Goal: Transaction & Acquisition: Purchase product/service

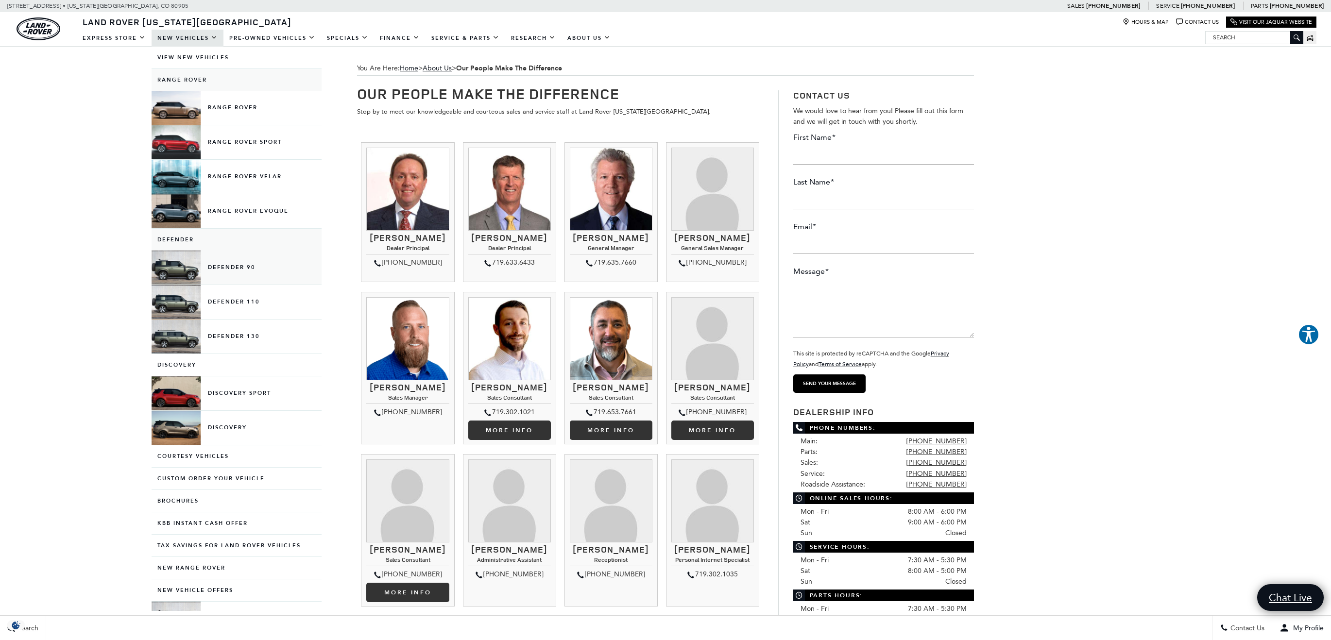
click at [188, 265] on link "Defender 90" at bounding box center [237, 268] width 170 height 34
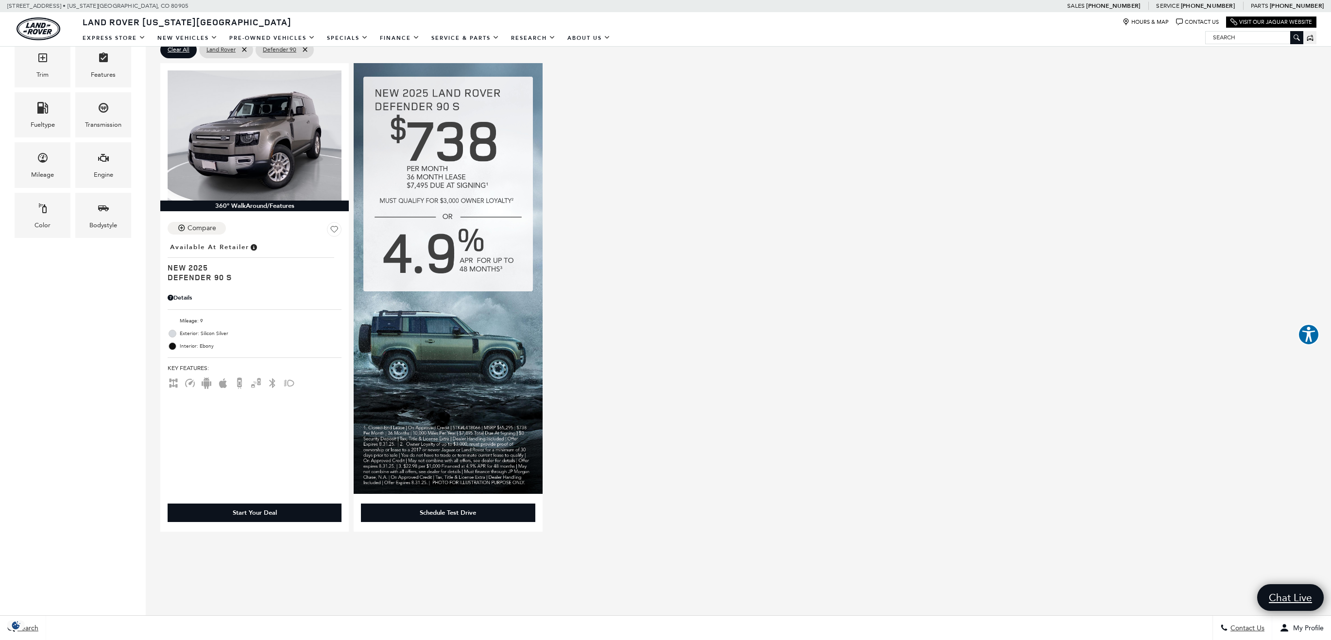
scroll to position [84, 0]
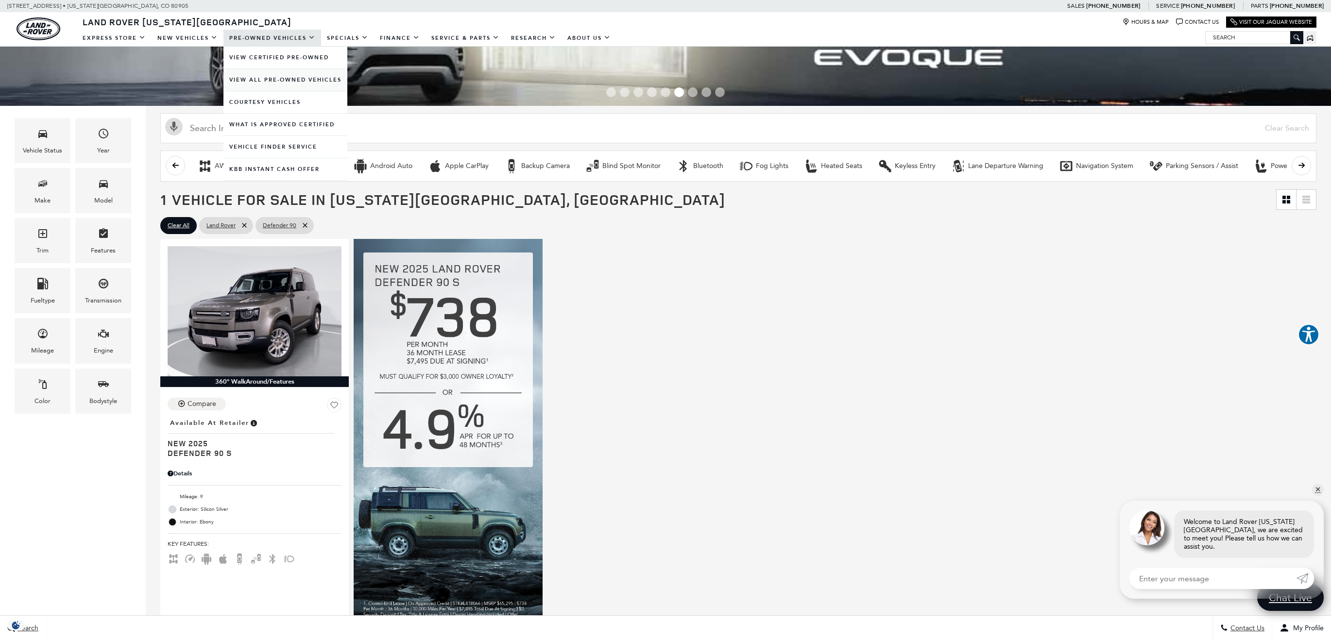
click at [285, 84] on link "View All Pre-Owned Vehicles" at bounding box center [286, 80] width 124 height 22
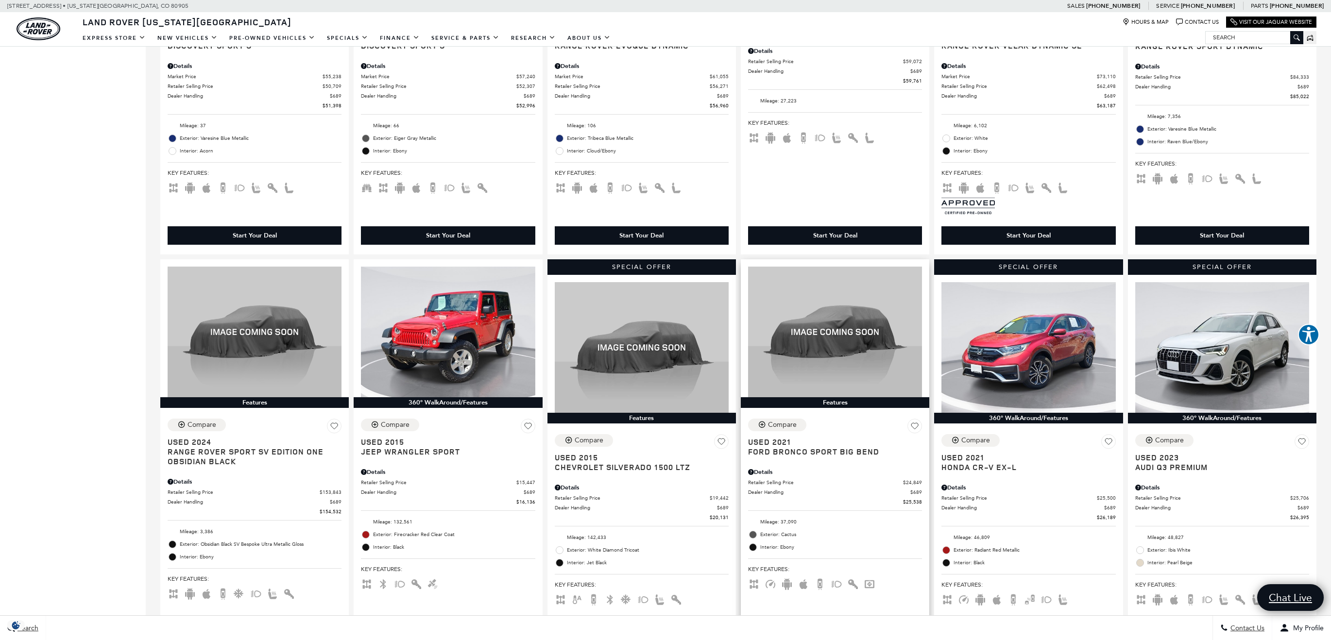
scroll to position [991, 0]
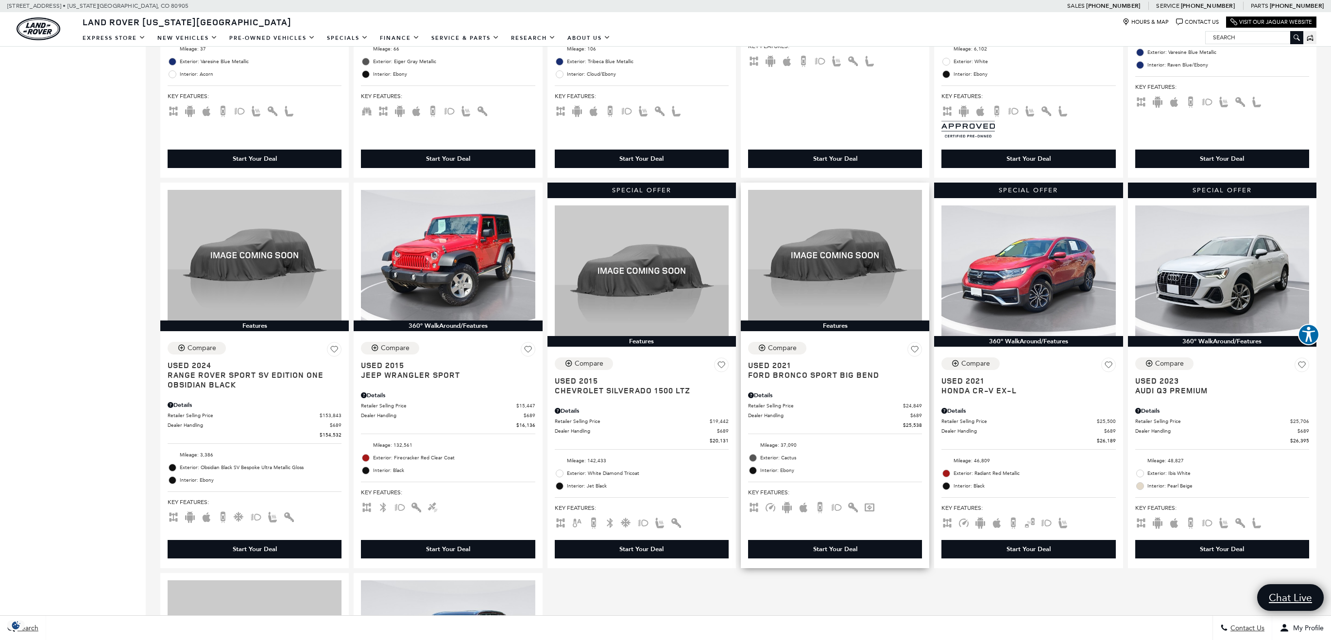
click at [845, 380] on span "Ford Bronco Sport Big Bend" at bounding box center [831, 375] width 167 height 10
click at [844, 379] on span "Ford Bronco Sport Big Bend" at bounding box center [831, 375] width 167 height 10
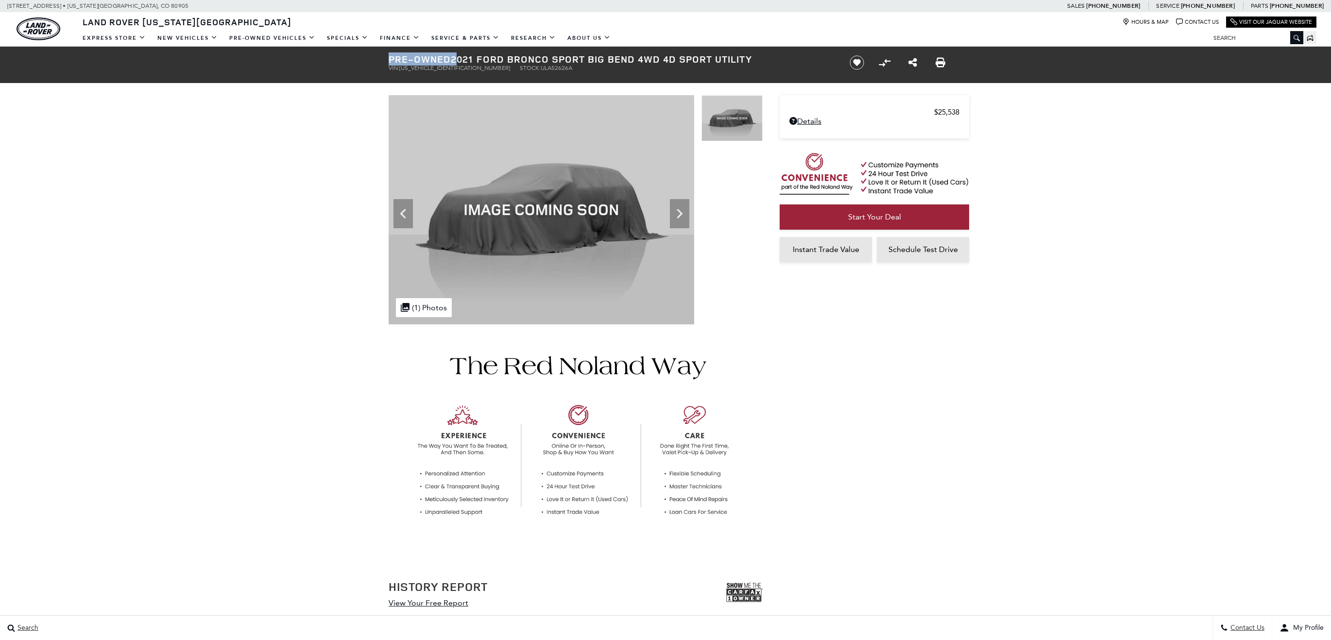
drag, startPoint x: 456, startPoint y: 59, endPoint x: 812, endPoint y: 51, distance: 356.3
click at [812, 51] on div "Pre-Owned 2021 Ford Bronco Sport Big Bend 4WD 4D Sport Utility VIN: [US_VEHICLE…" at bounding box center [607, 63] width 466 height 32
drag, startPoint x: 724, startPoint y: 69, endPoint x: 768, endPoint y: 58, distance: 44.4
click at [768, 58] on div "Pre-Owned 2021 Ford Bronco Sport Big Bend 4WD 4D Sport Utility VIN: [US_VEHICLE…" at bounding box center [607, 63] width 466 height 32
copy h1 "Pre-Owned 2021 Ford Bronco Sport Big Bend 4WD 4D Sport Utility"
